Goal: Information Seeking & Learning: Learn about a topic

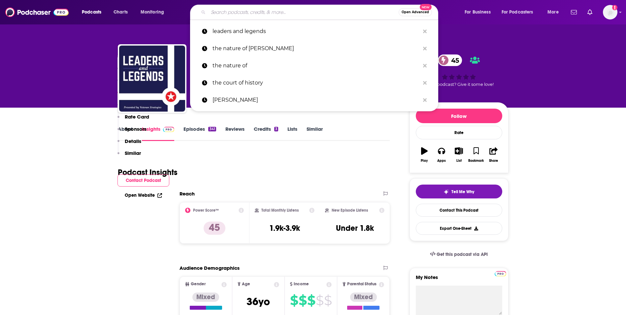
scroll to position [220, 0]
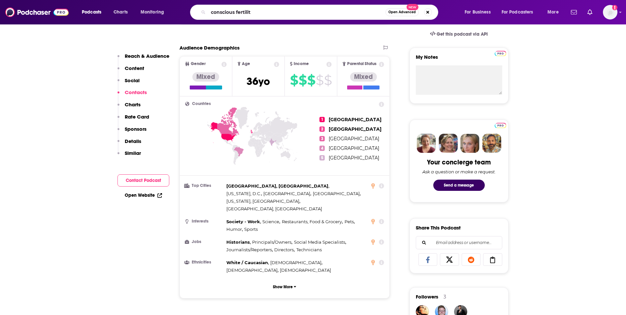
type input "conscious fertility"
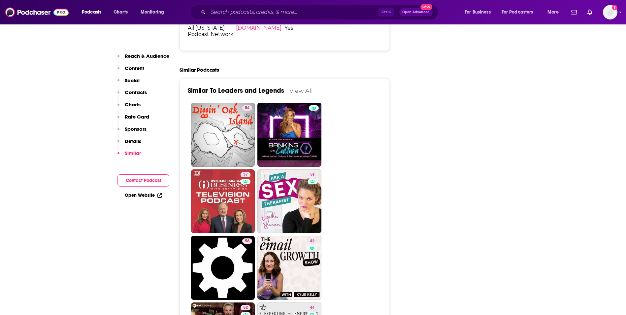
scroll to position [770, 0]
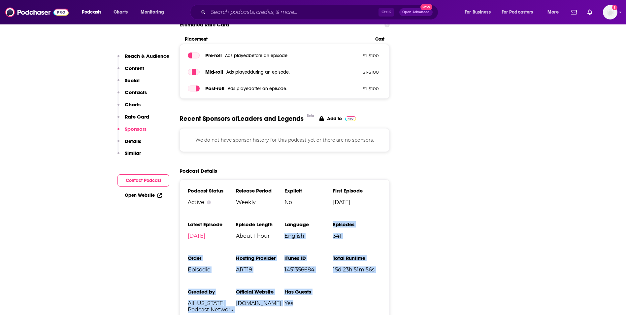
drag, startPoint x: 343, startPoint y: 280, endPoint x: 324, endPoint y: 197, distance: 85.3
click at [324, 197] on ul "Podcast Status Active Release Period Weekly Explicit No First Episode [DATE] La…" at bounding box center [285, 253] width 194 height 130
drag, startPoint x: 324, startPoint y: 197, endPoint x: 310, endPoint y: 263, distance: 68.3
click at [310, 263] on ul "Podcast Status Active Release Period Weekly Explicit No First Episode [DATE] La…" at bounding box center [285, 253] width 194 height 130
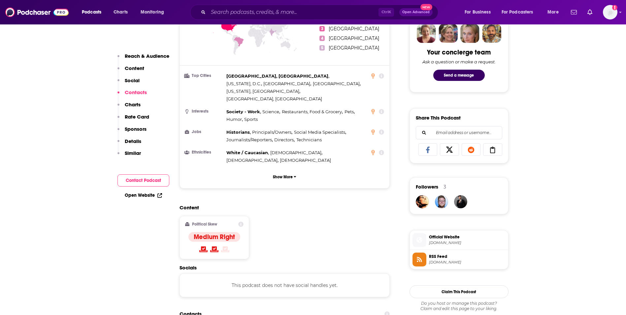
scroll to position [0, 0]
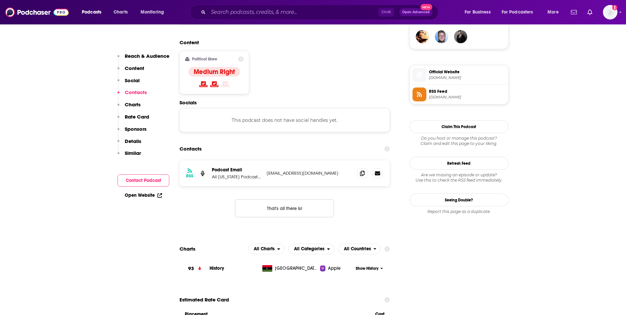
scroll to position [660, 0]
